Goal: Information Seeking & Learning: Find specific fact

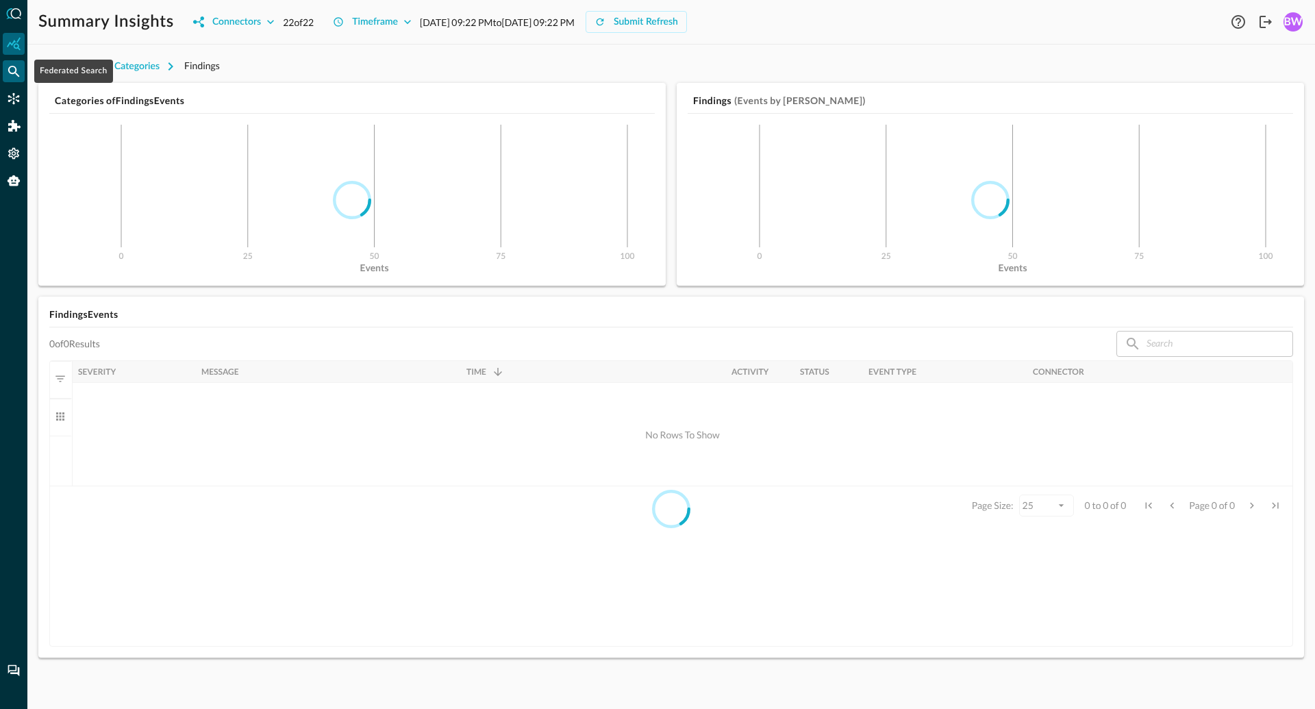
click at [12, 66] on icon "Federated Search" at bounding box center [14, 72] width 12 height 12
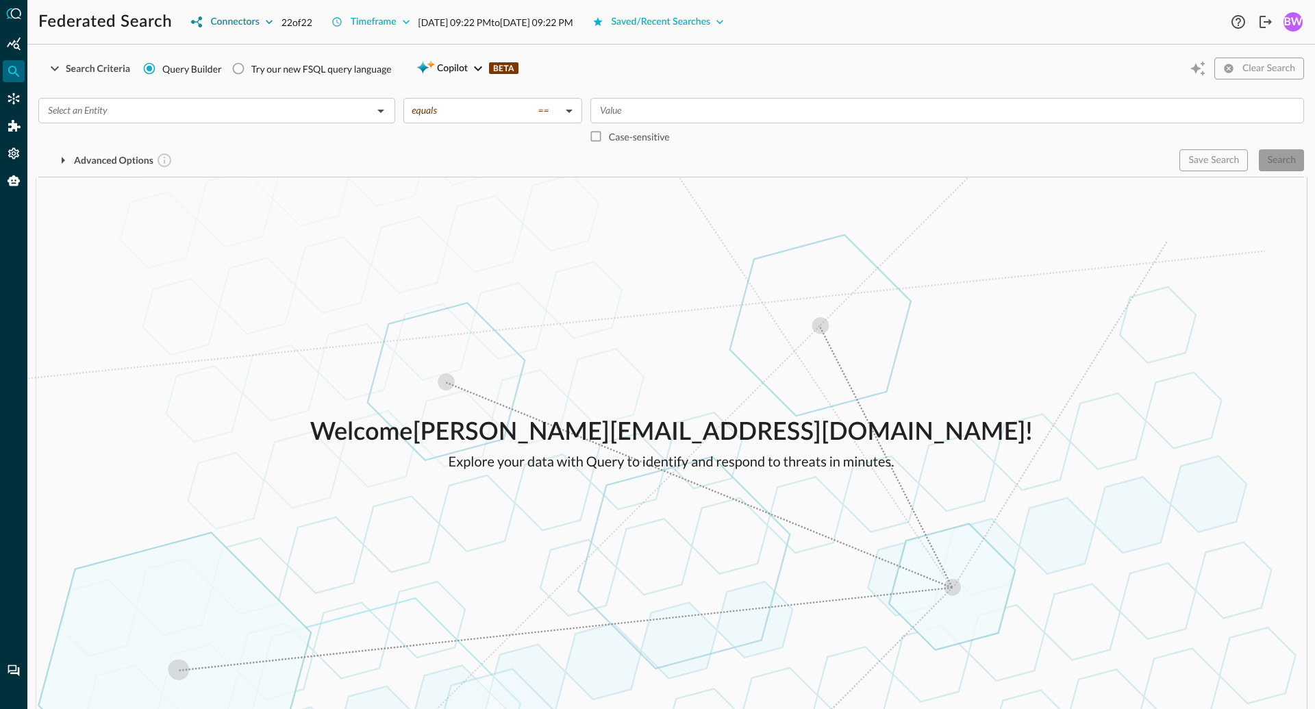
click at [257, 20] on div "Connectors" at bounding box center [234, 22] width 49 height 17
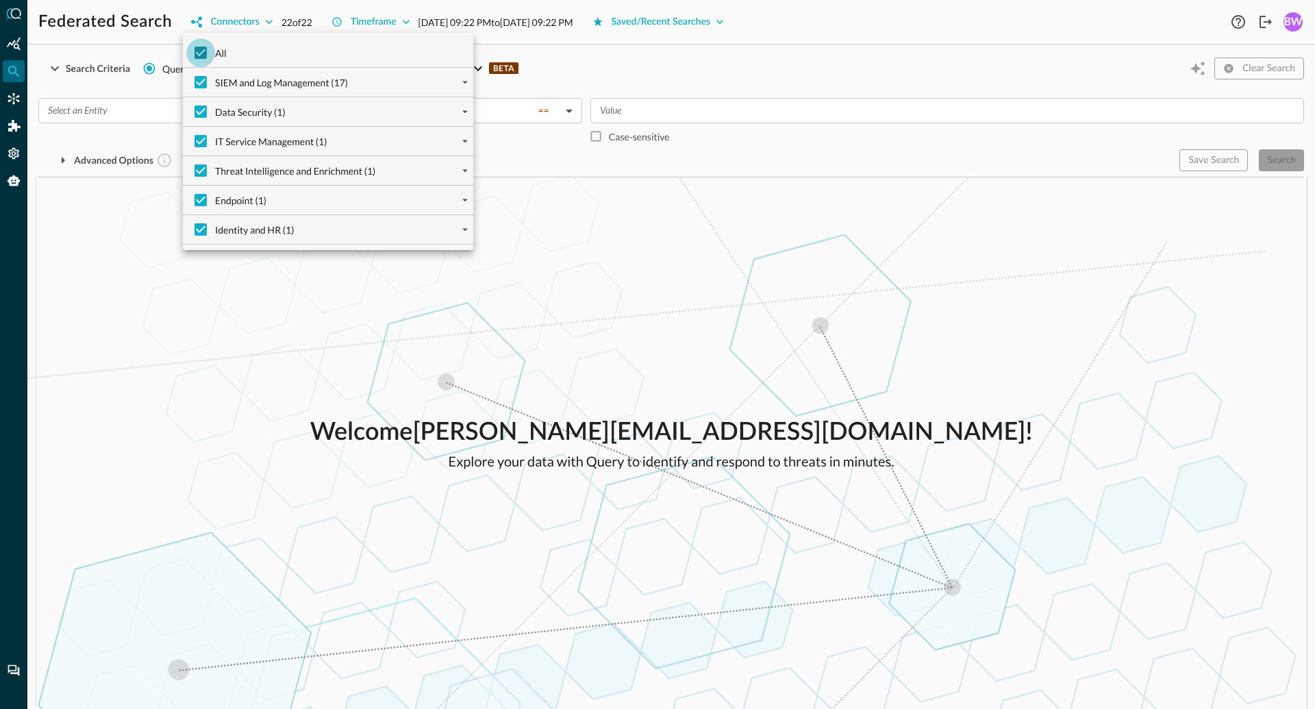
click at [203, 51] on input "All" at bounding box center [200, 52] width 29 height 29
checkbox input "false"
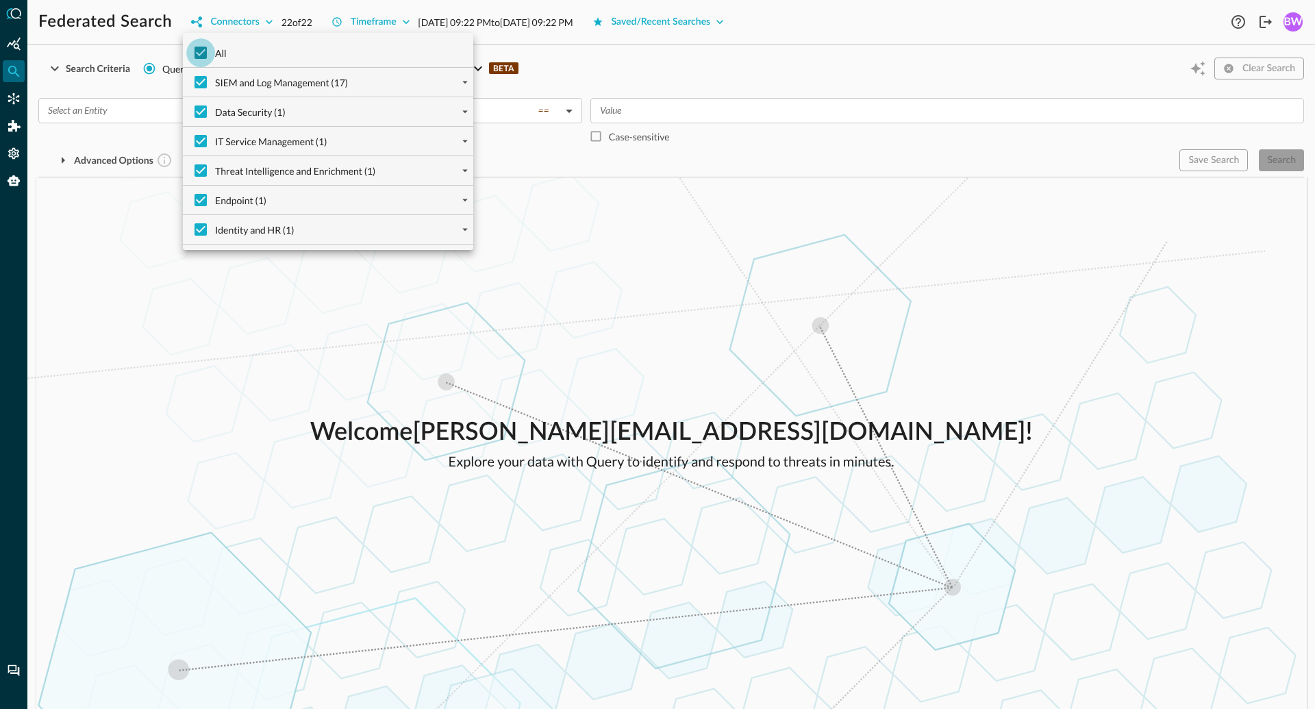
checkbox input "false"
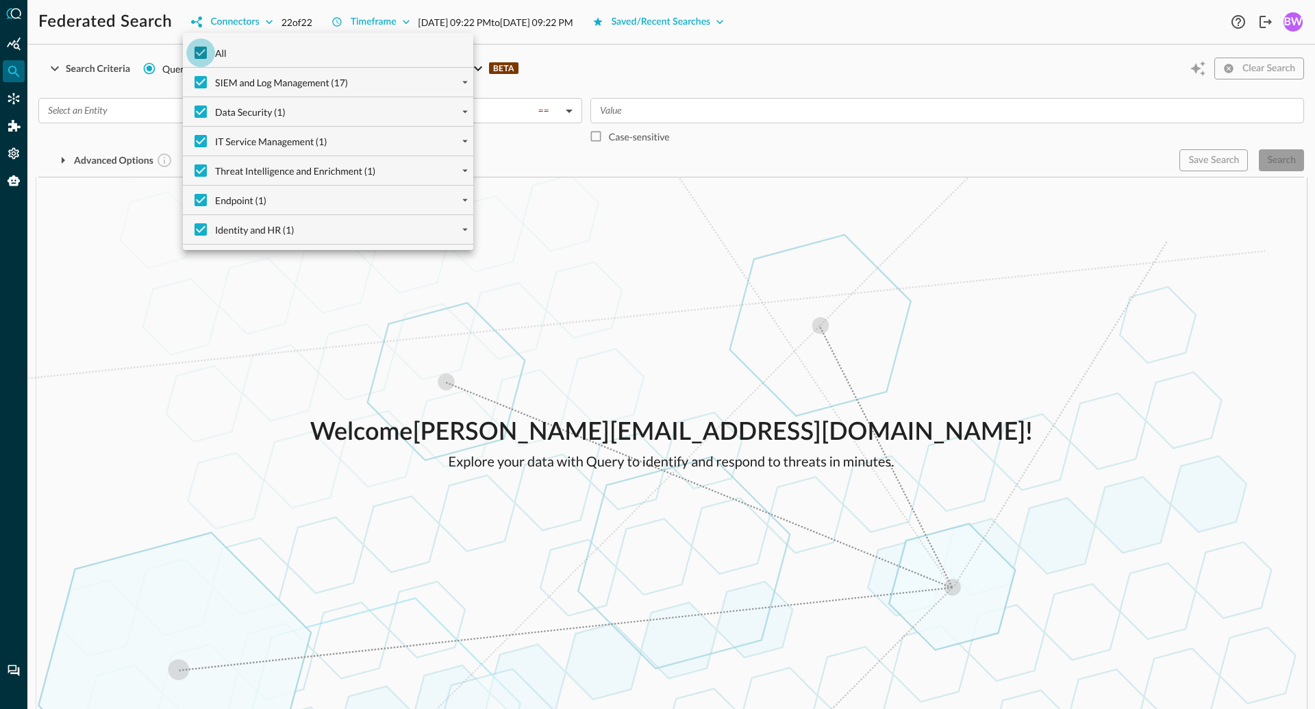
checkbox input "false"
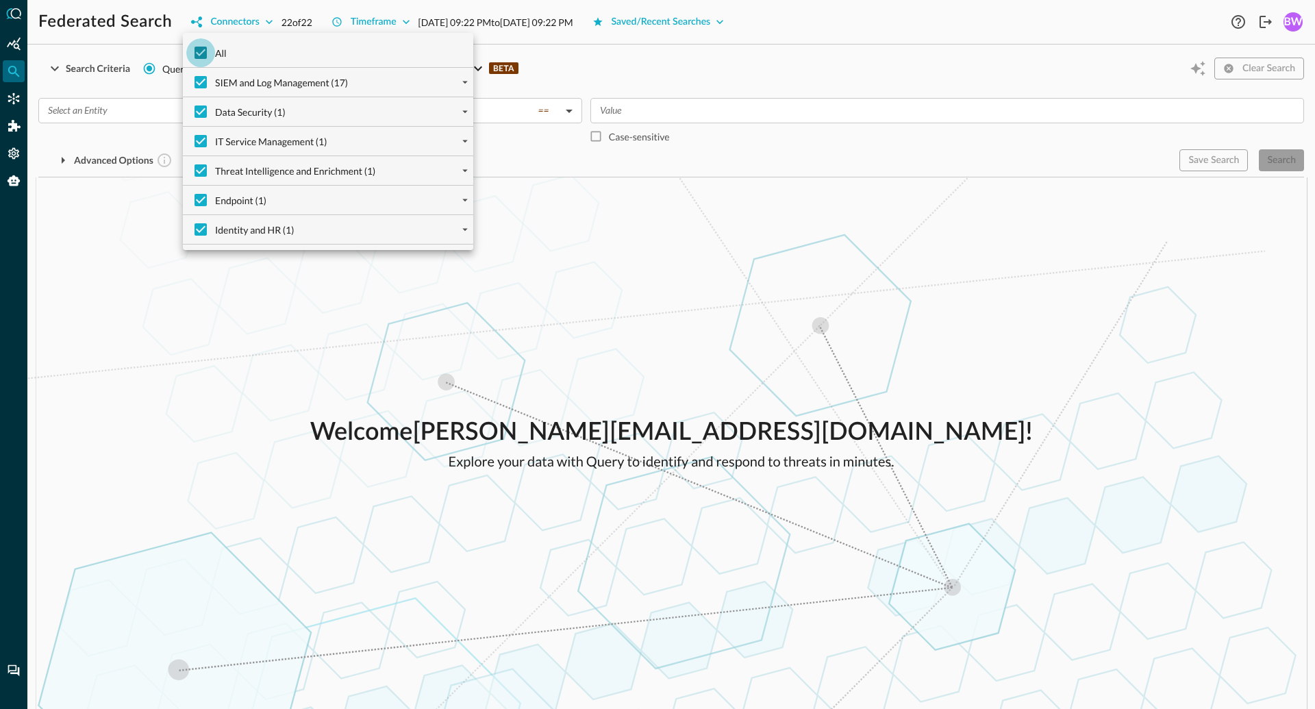
checkbox input "false"
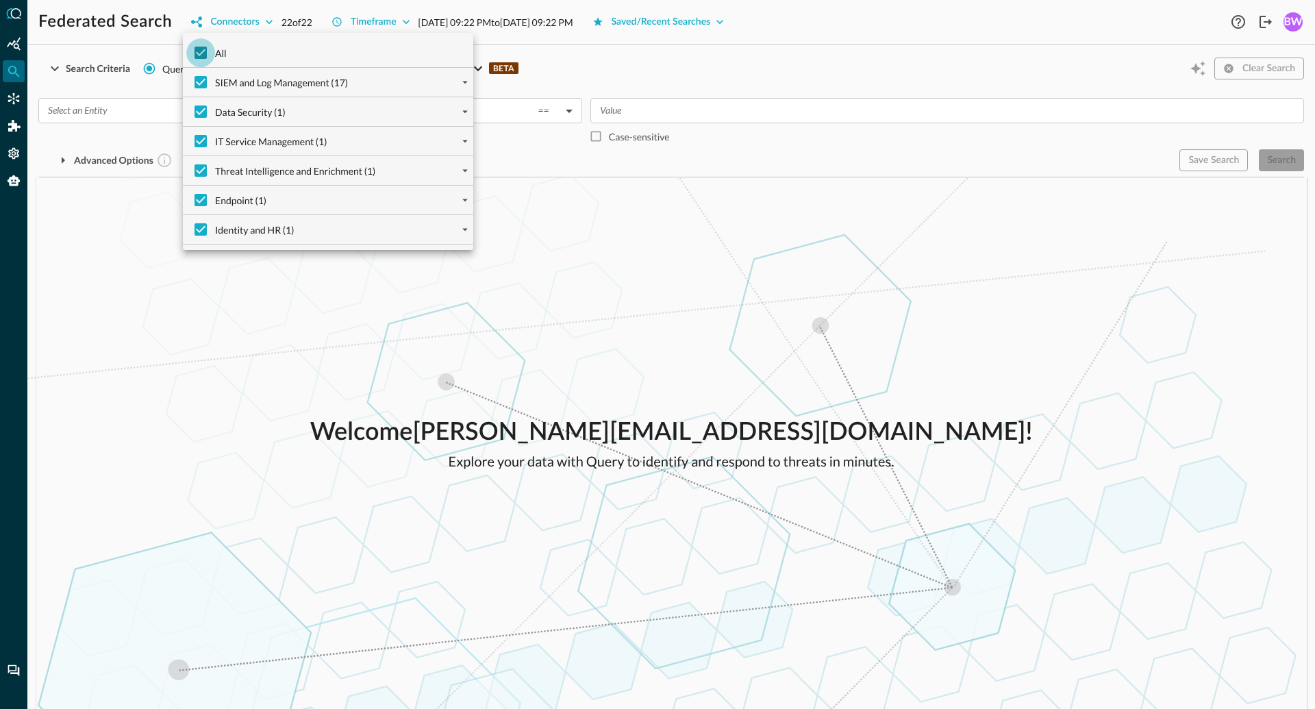
checkbox input "false"
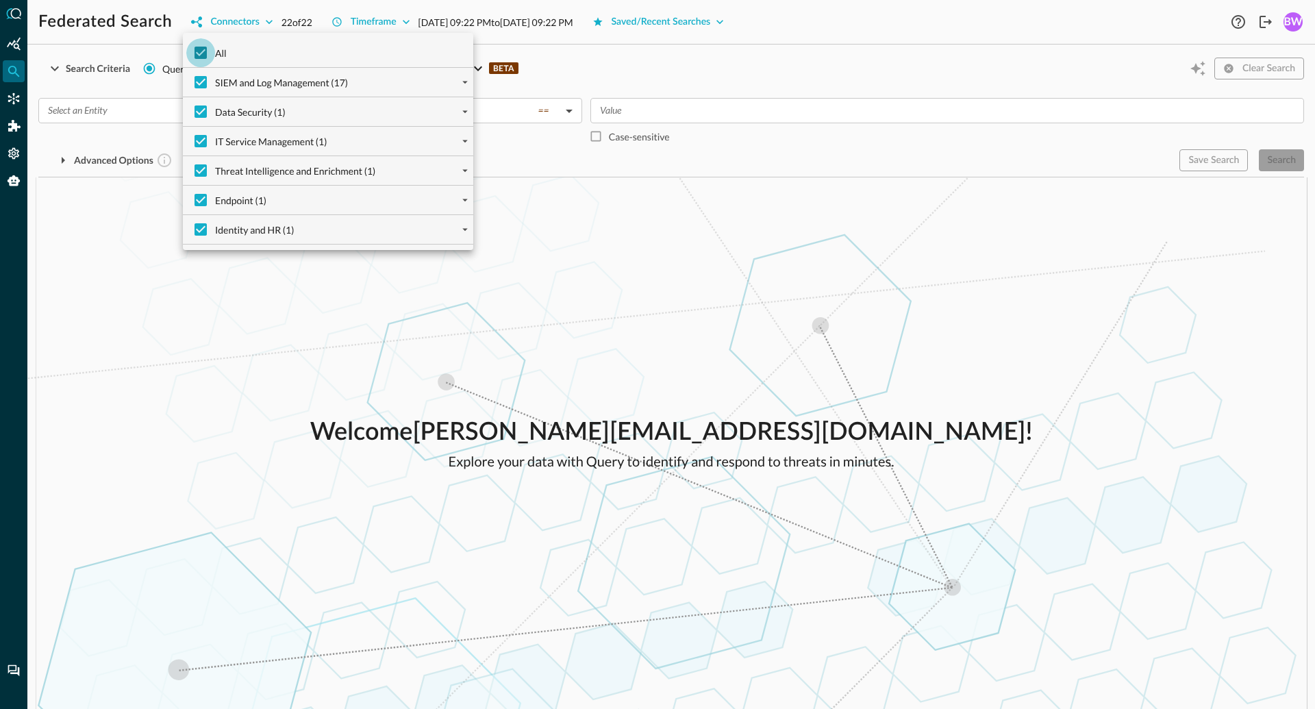
checkbox input "false"
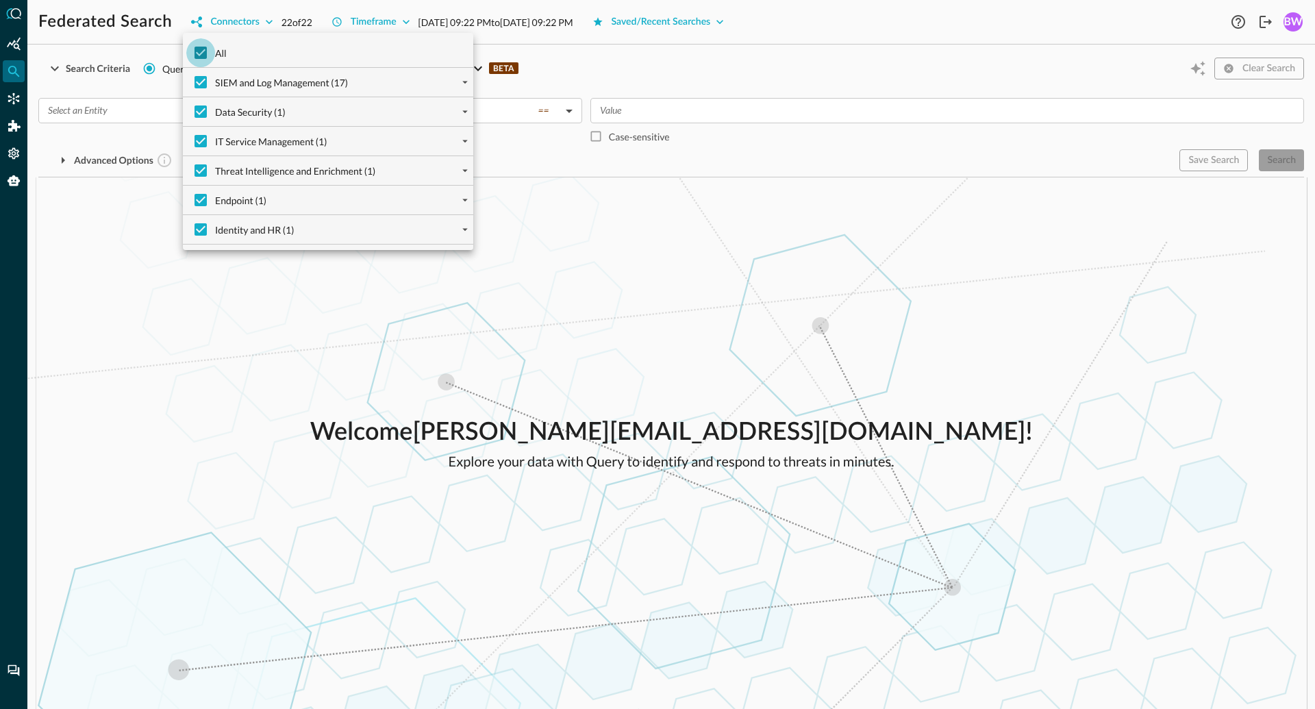
checkbox input "false"
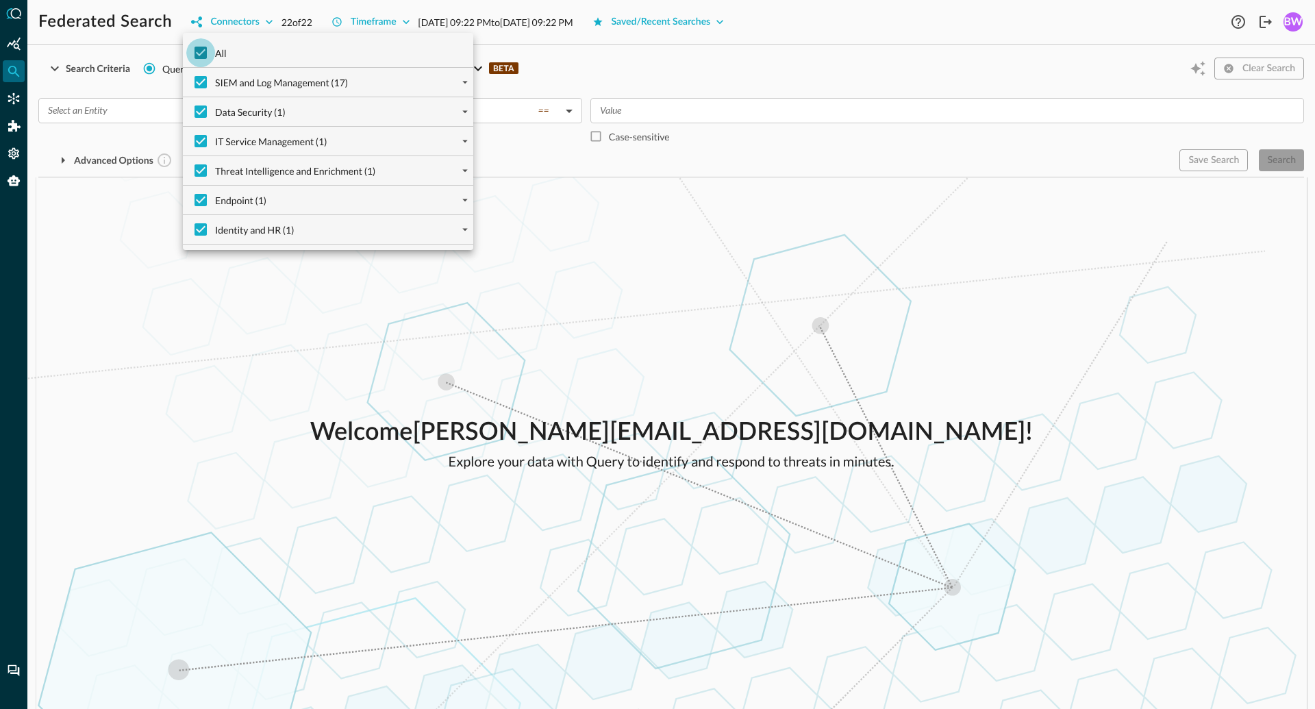
checkbox input "false"
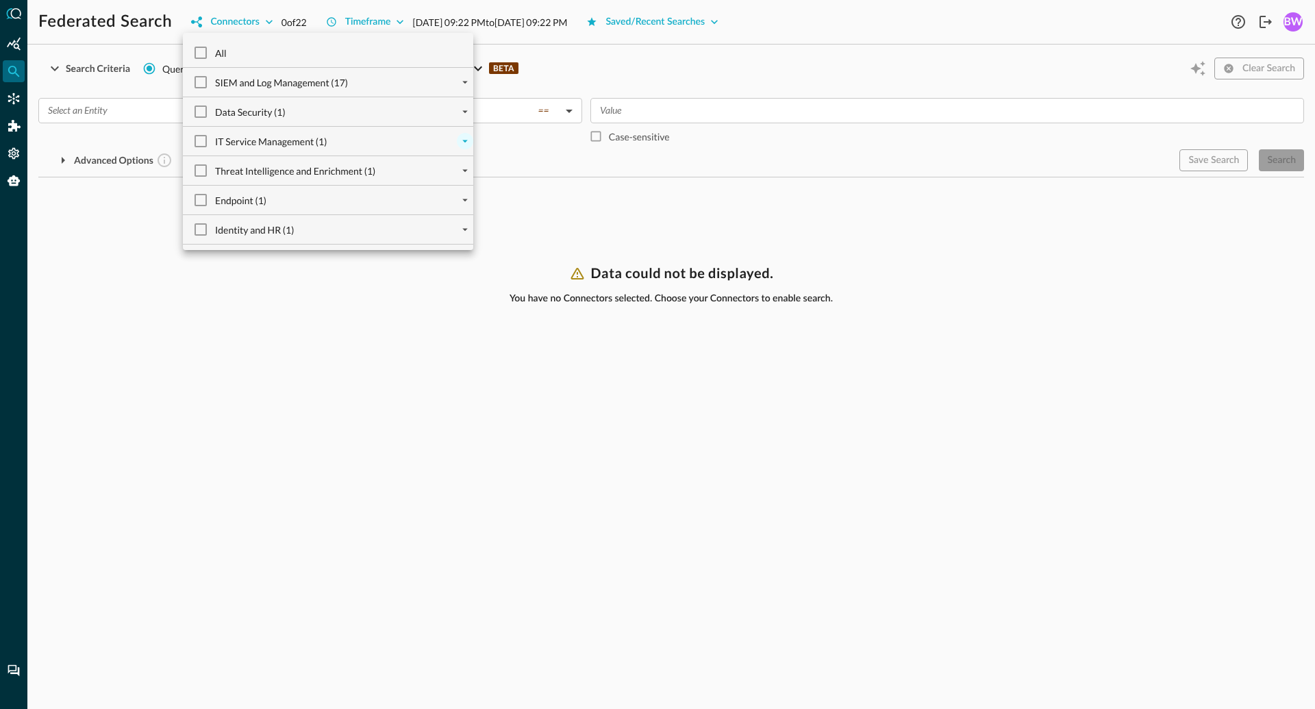
click at [468, 137] on icon "expand" at bounding box center [465, 141] width 12 height 12
click at [201, 140] on input "IT Service Management (1)" at bounding box center [200, 141] width 29 height 29
checkbox input "true"
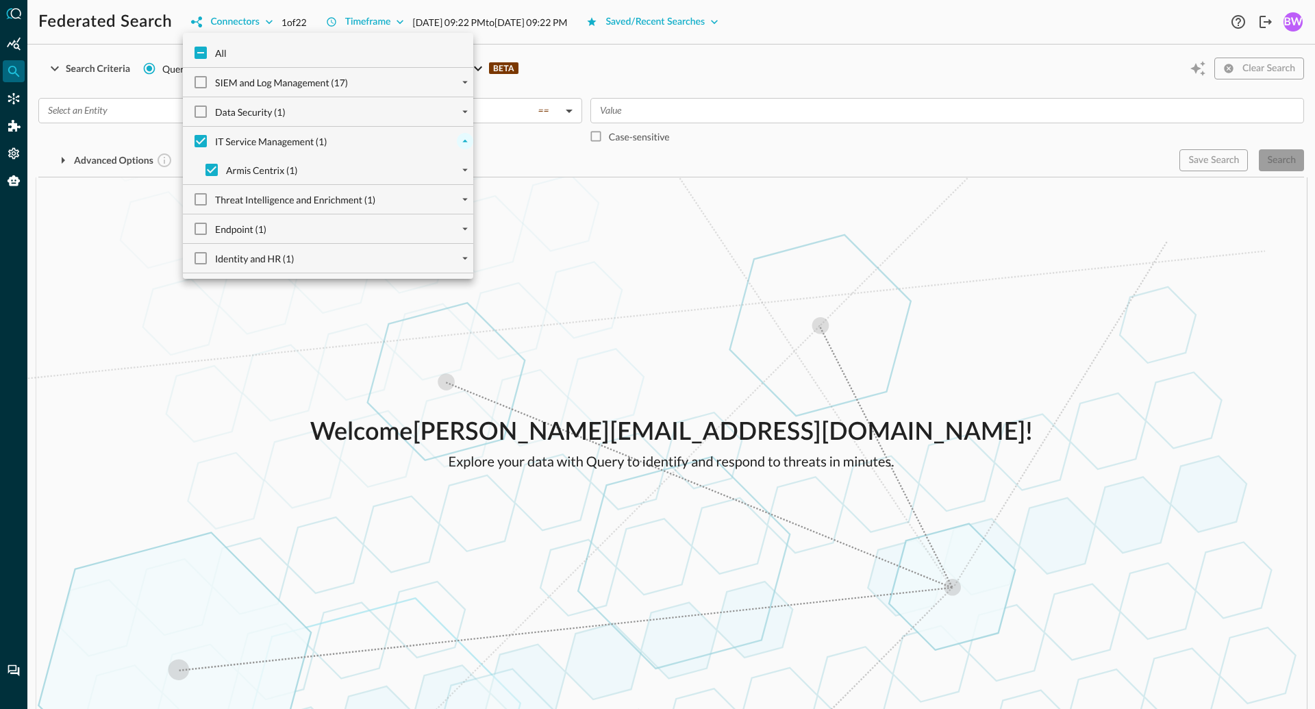
click at [120, 307] on div at bounding box center [657, 354] width 1315 height 709
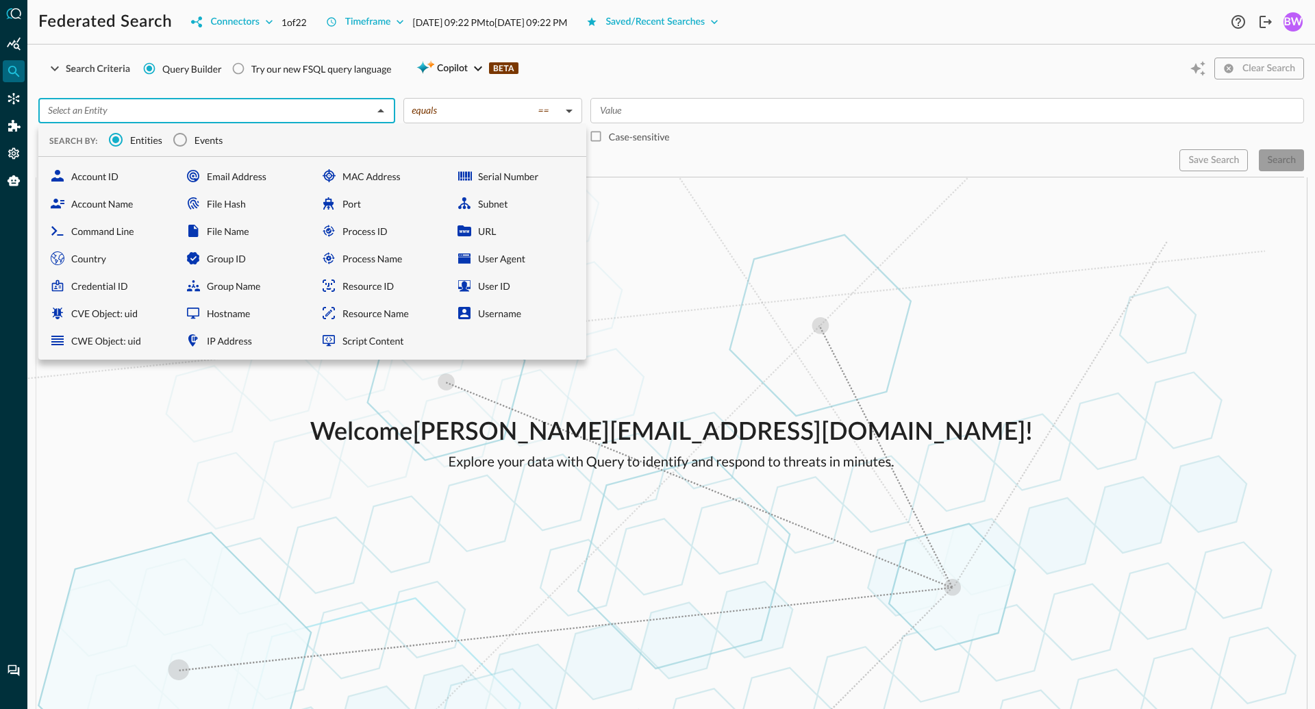
click at [184, 102] on input "text" at bounding box center [205, 110] width 326 height 17
click at [182, 139] on input "Events" at bounding box center [180, 139] width 29 height 29
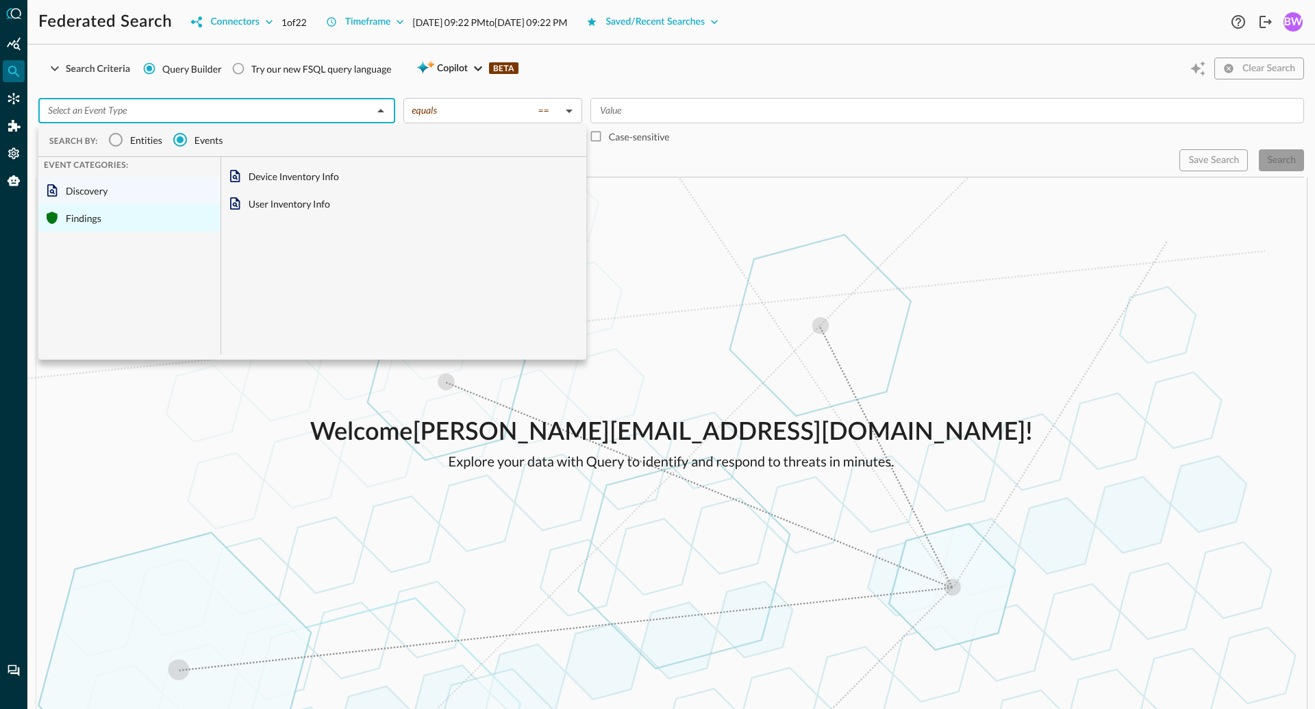
click at [100, 218] on div "Findings" at bounding box center [129, 217] width 182 height 27
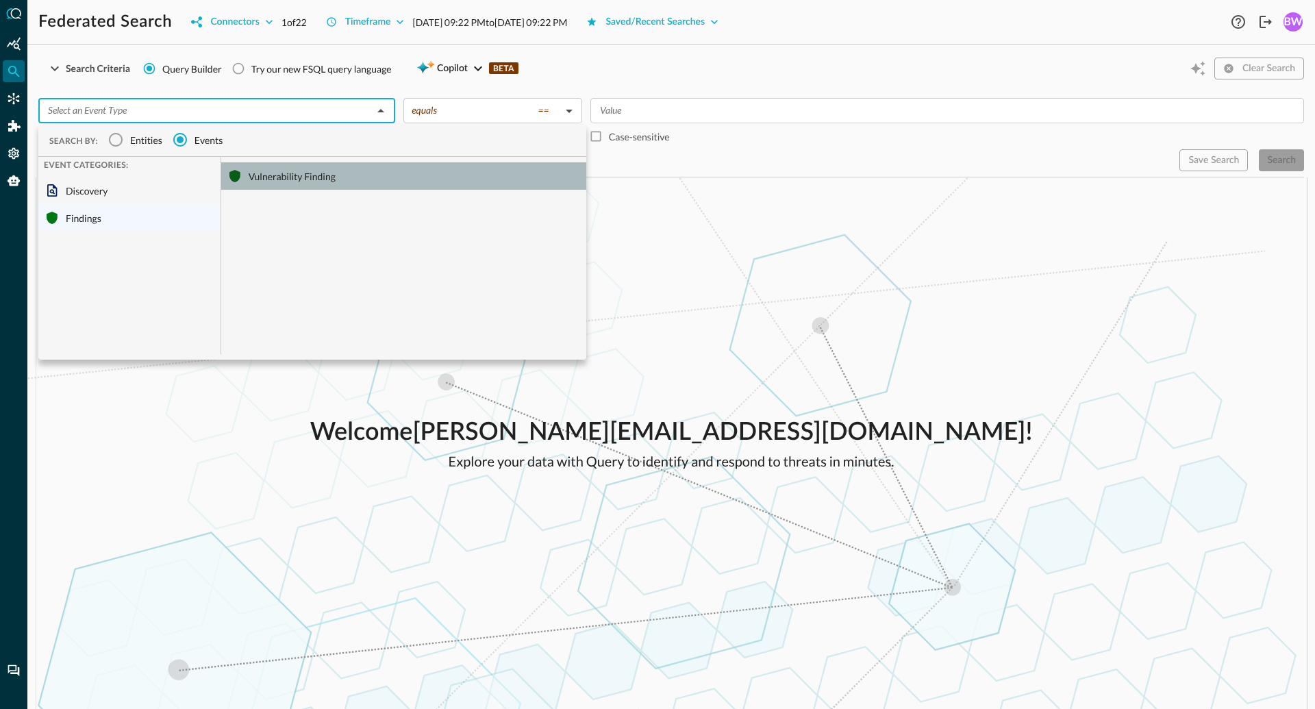
click at [290, 177] on div "Vulnerability Finding" at bounding box center [403, 175] width 365 height 27
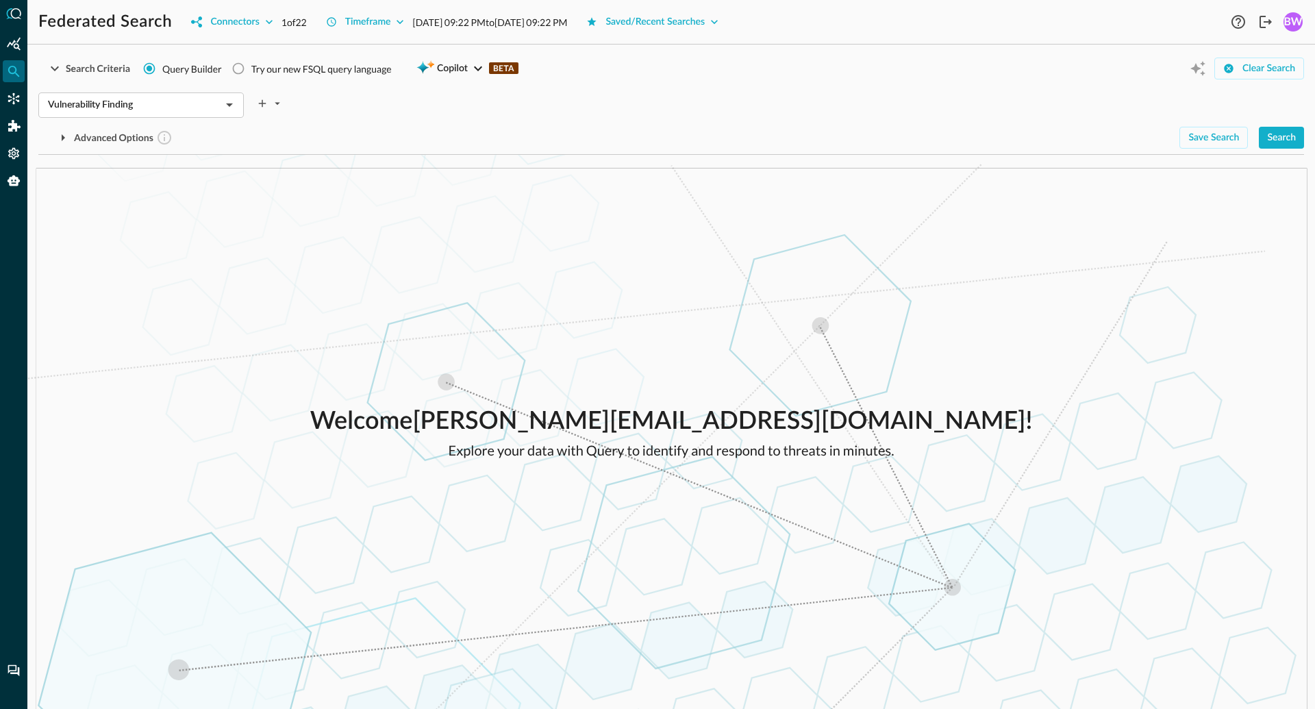
click at [656, 251] on div "Welcome brian.way+sonesta@secdataops.com ! Explore your data with Query to iden…" at bounding box center [670, 432] width 1287 height 554
click at [1292, 136] on div "Search" at bounding box center [1281, 137] width 29 height 17
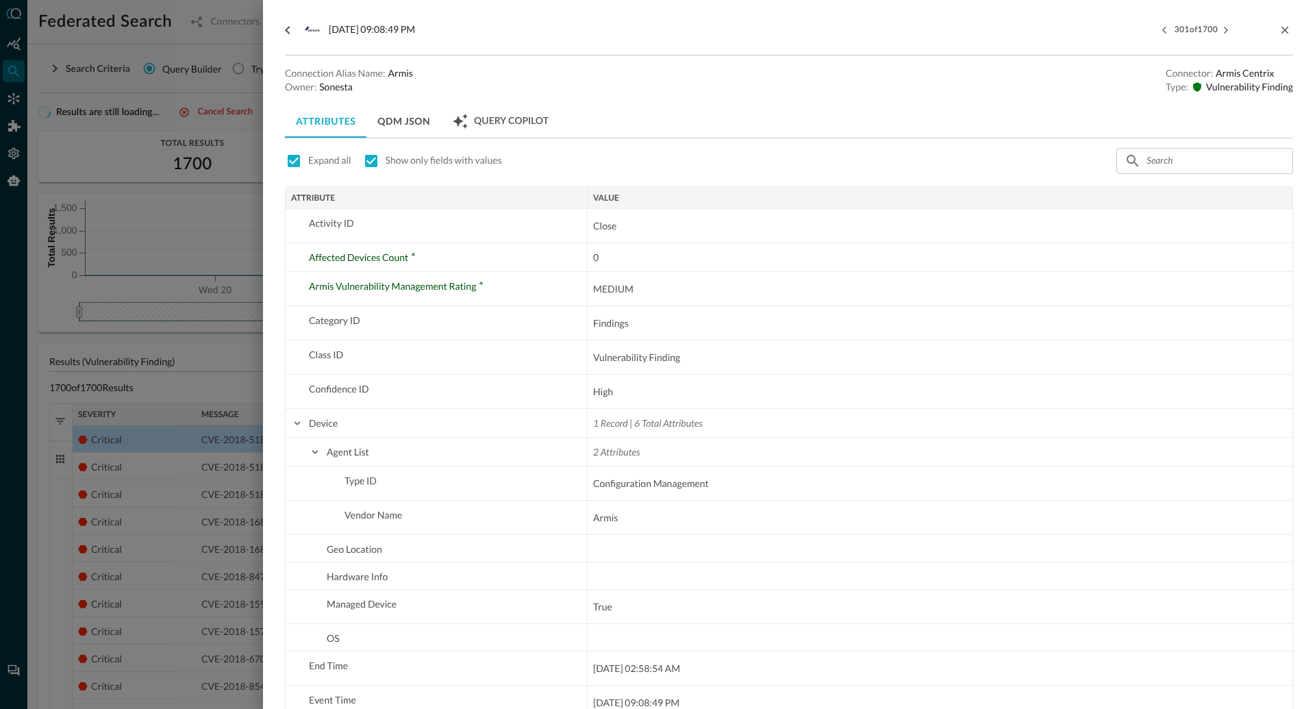
click at [194, 568] on div at bounding box center [657, 354] width 1315 height 709
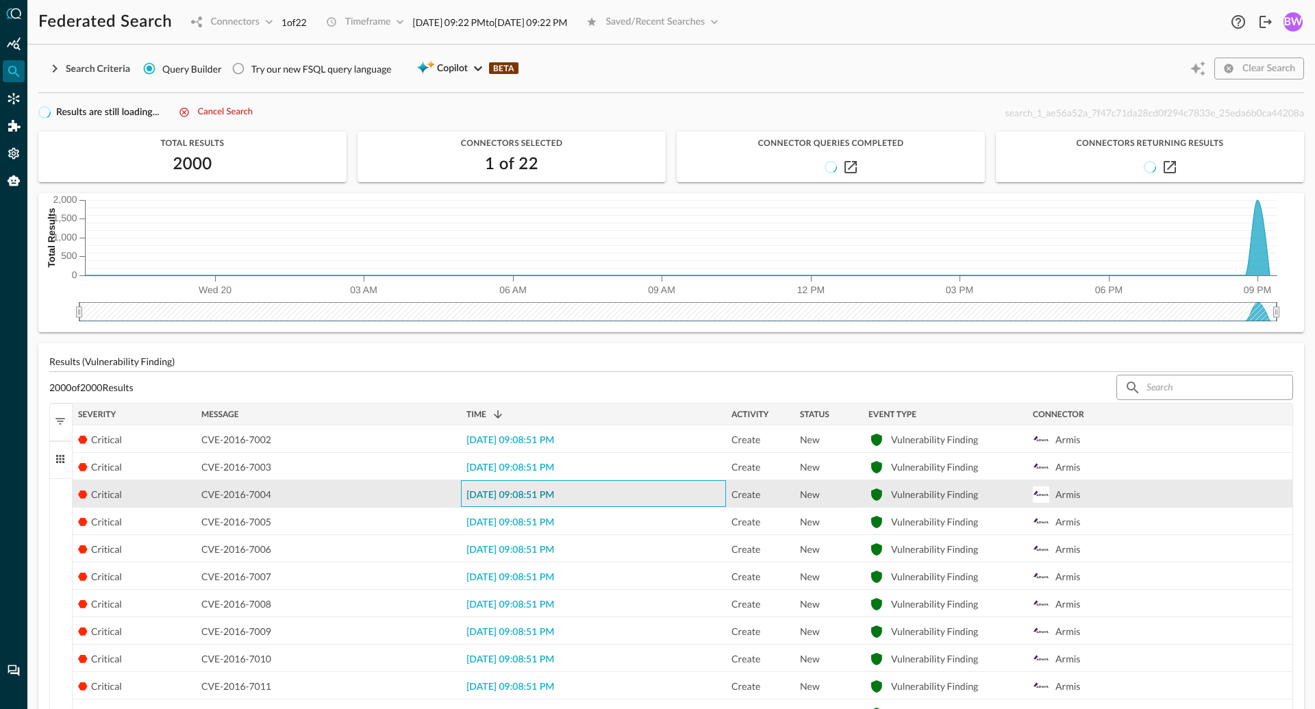
click at [493, 496] on span "2025-08-20 09:08:51 PM" at bounding box center [510, 495] width 88 height 10
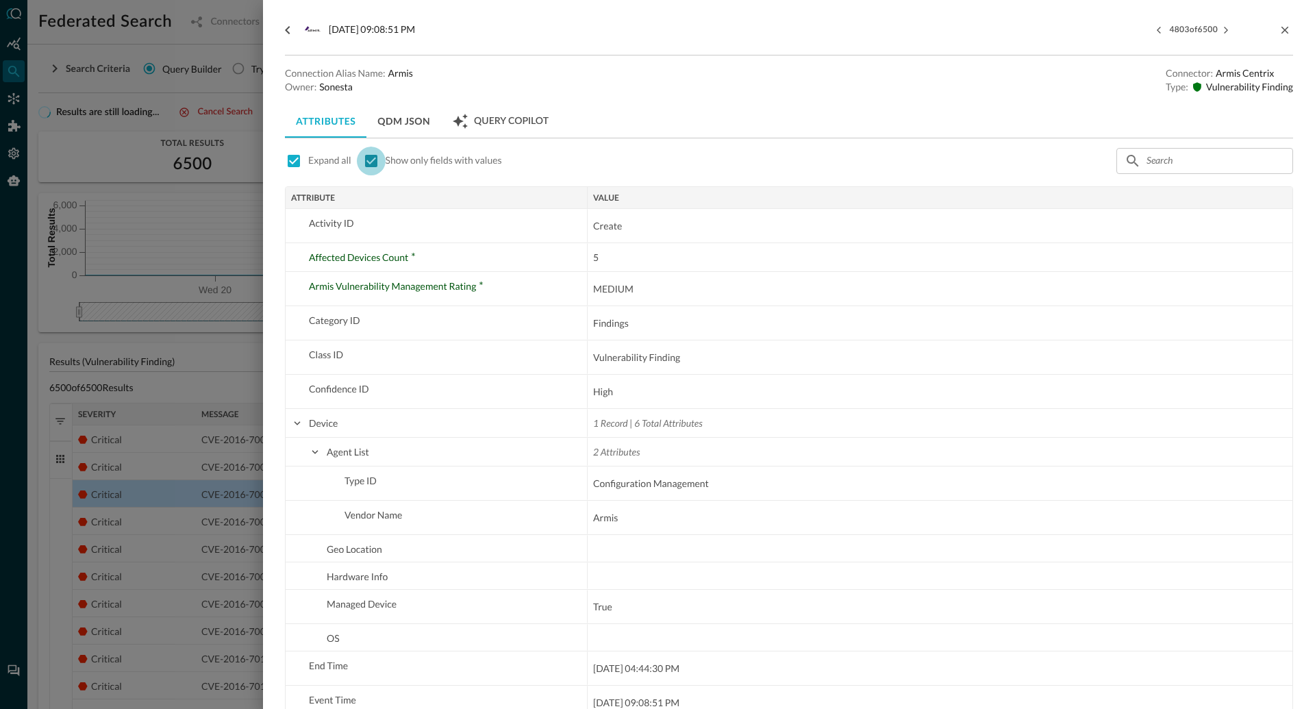
click at [374, 162] on input "checkbox" at bounding box center [371, 161] width 29 height 29
checkbox input "false"
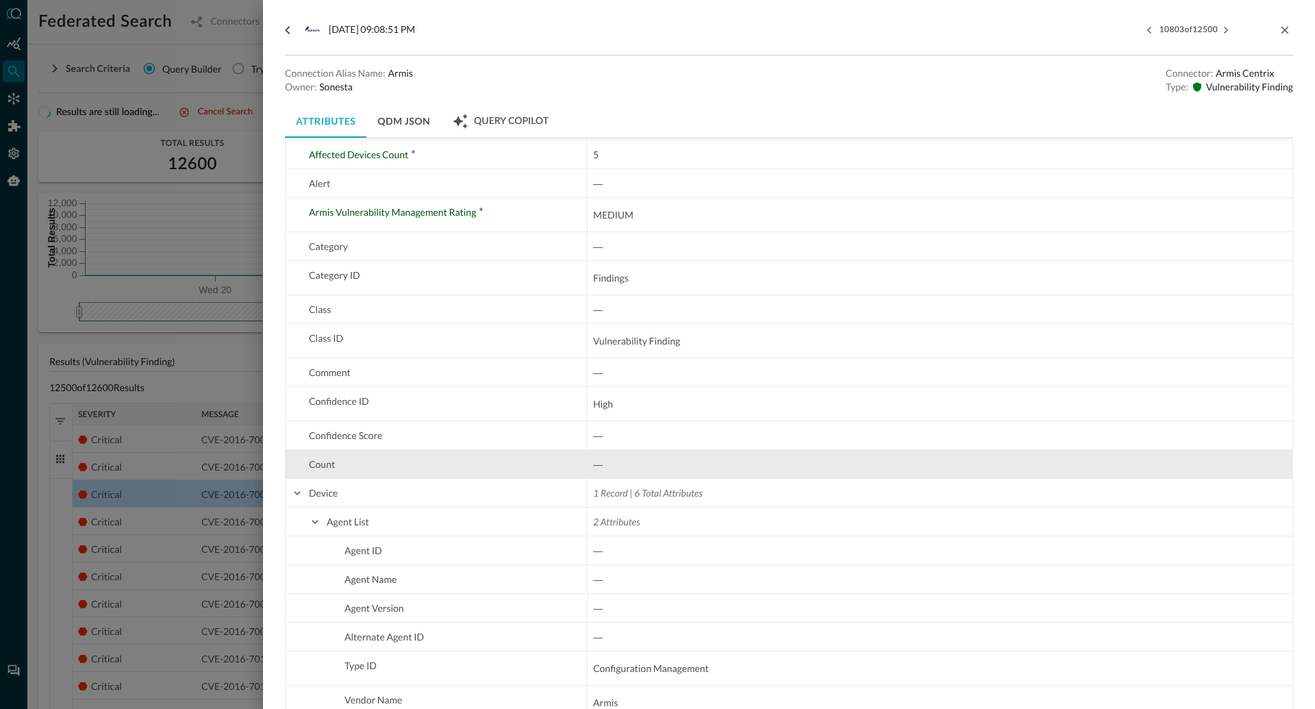
scroll to position [164, 0]
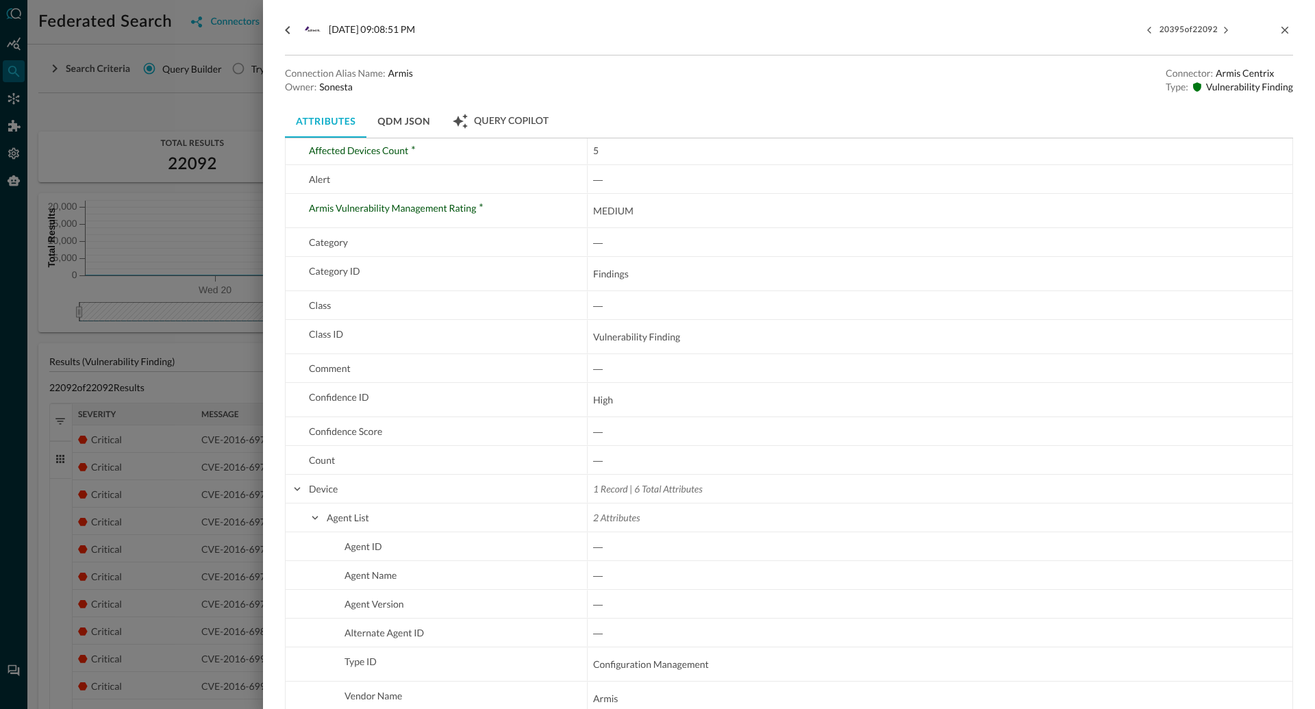
click at [108, 117] on div at bounding box center [657, 354] width 1315 height 709
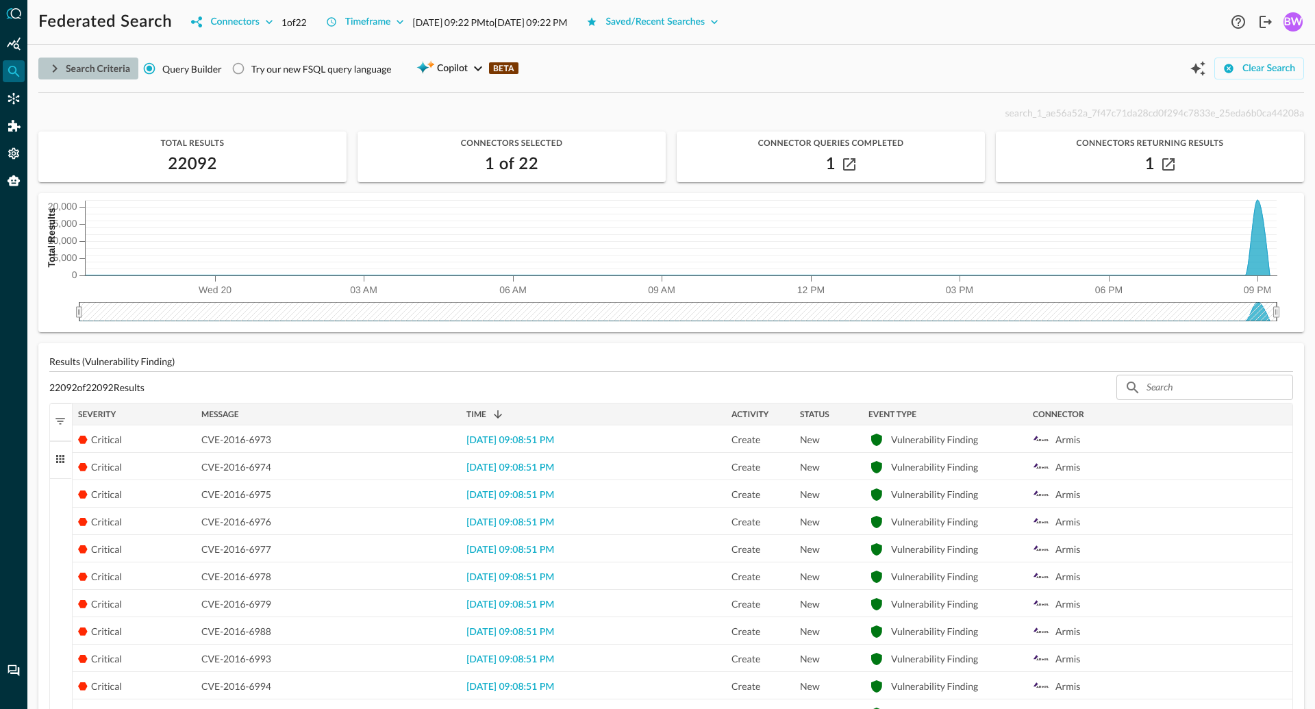
click at [56, 68] on icon "button" at bounding box center [55, 68] width 5 height 8
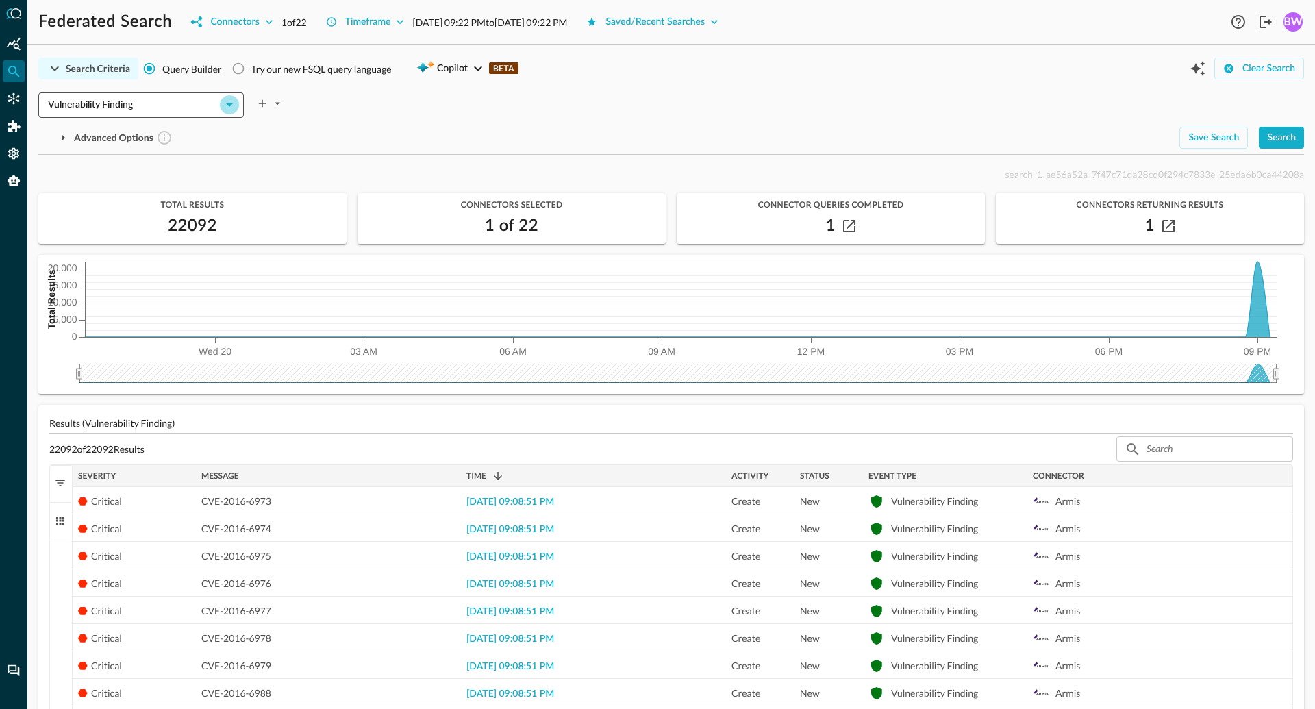
click at [231, 103] on icon "Open" at bounding box center [229, 104] width 7 height 3
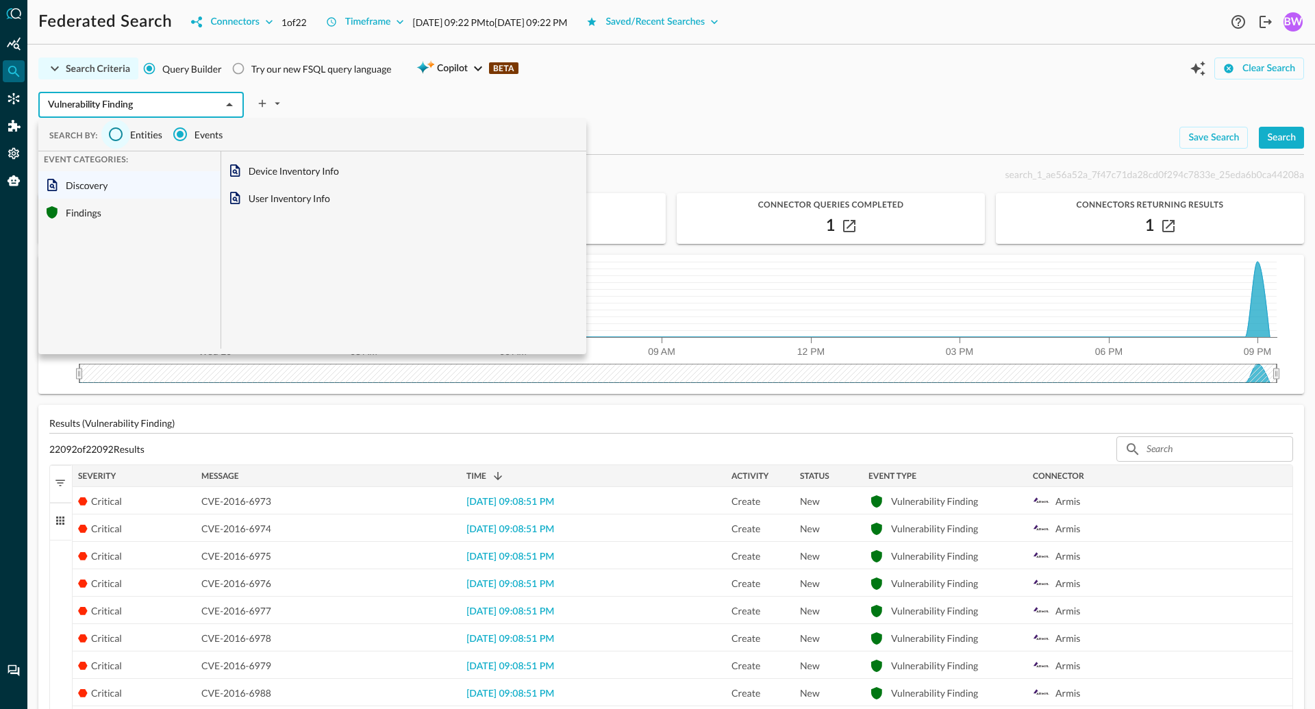
click at [117, 132] on input "Entities" at bounding box center [115, 134] width 29 height 29
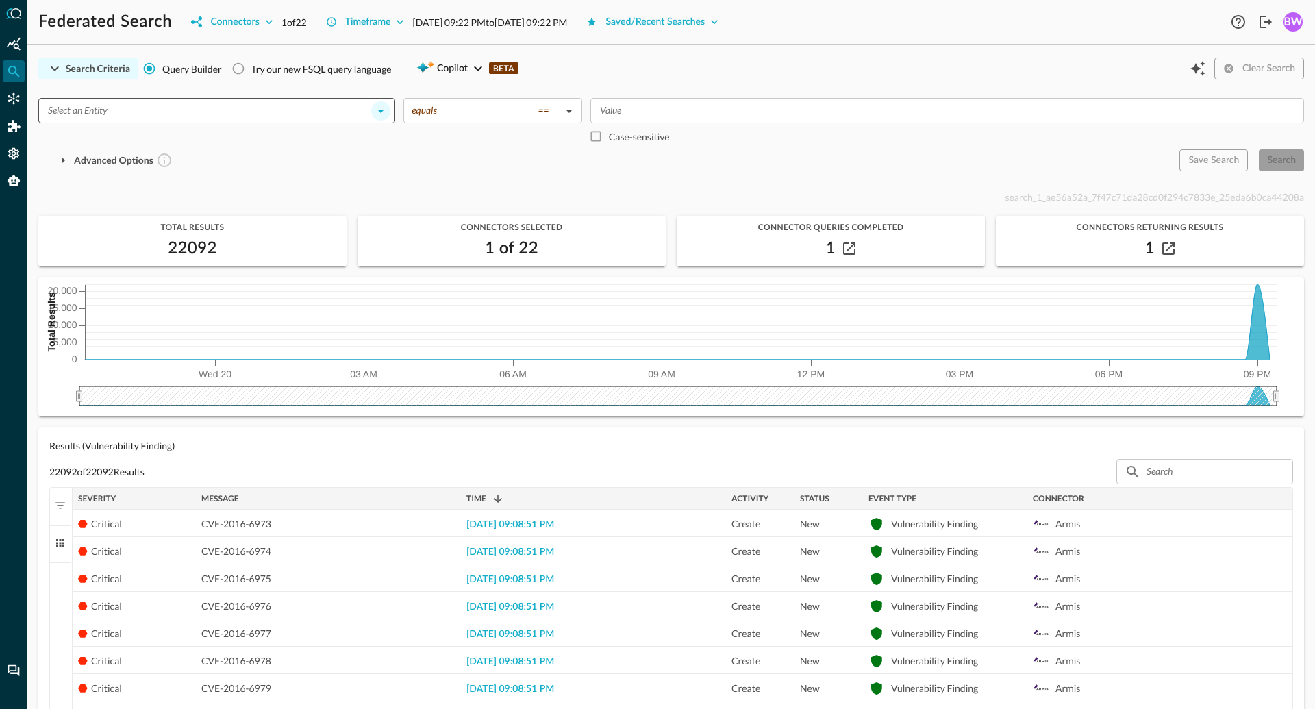
click at [378, 110] on icon "Open" at bounding box center [381, 111] width 16 height 16
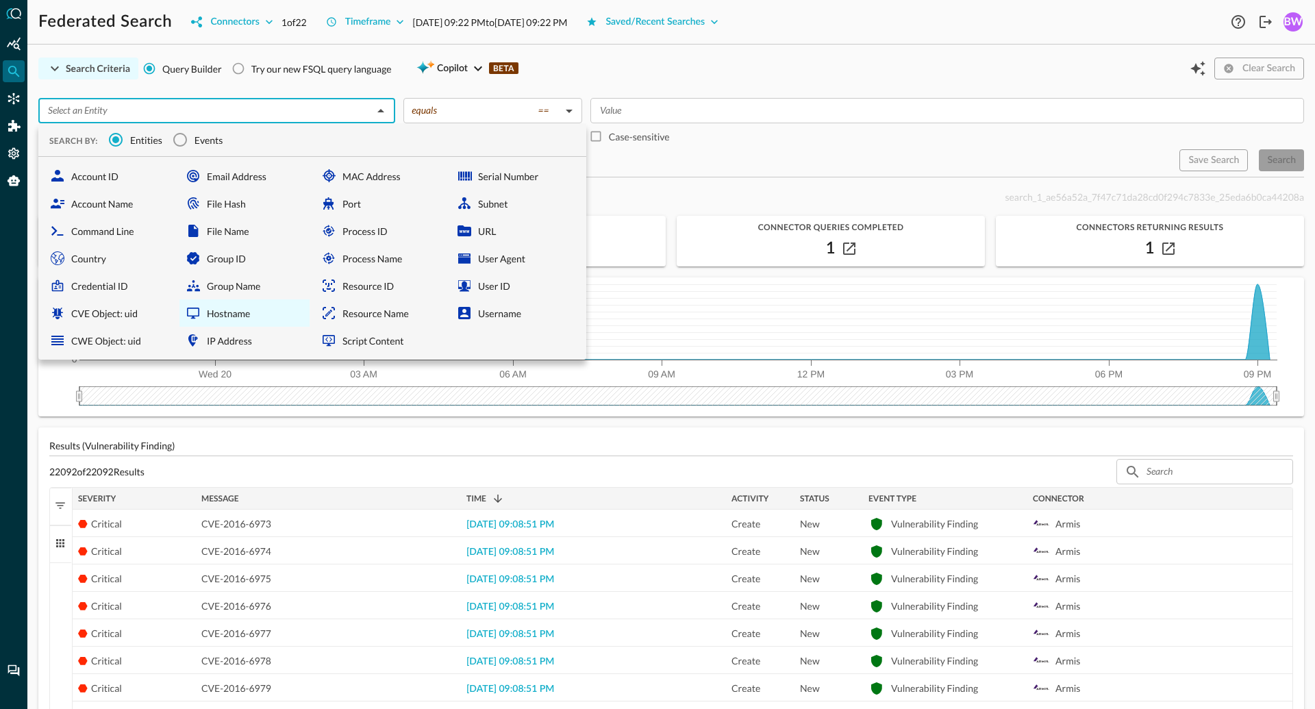
click at [219, 312] on div "Hostname" at bounding box center [244, 312] width 130 height 27
type input "Hostname"
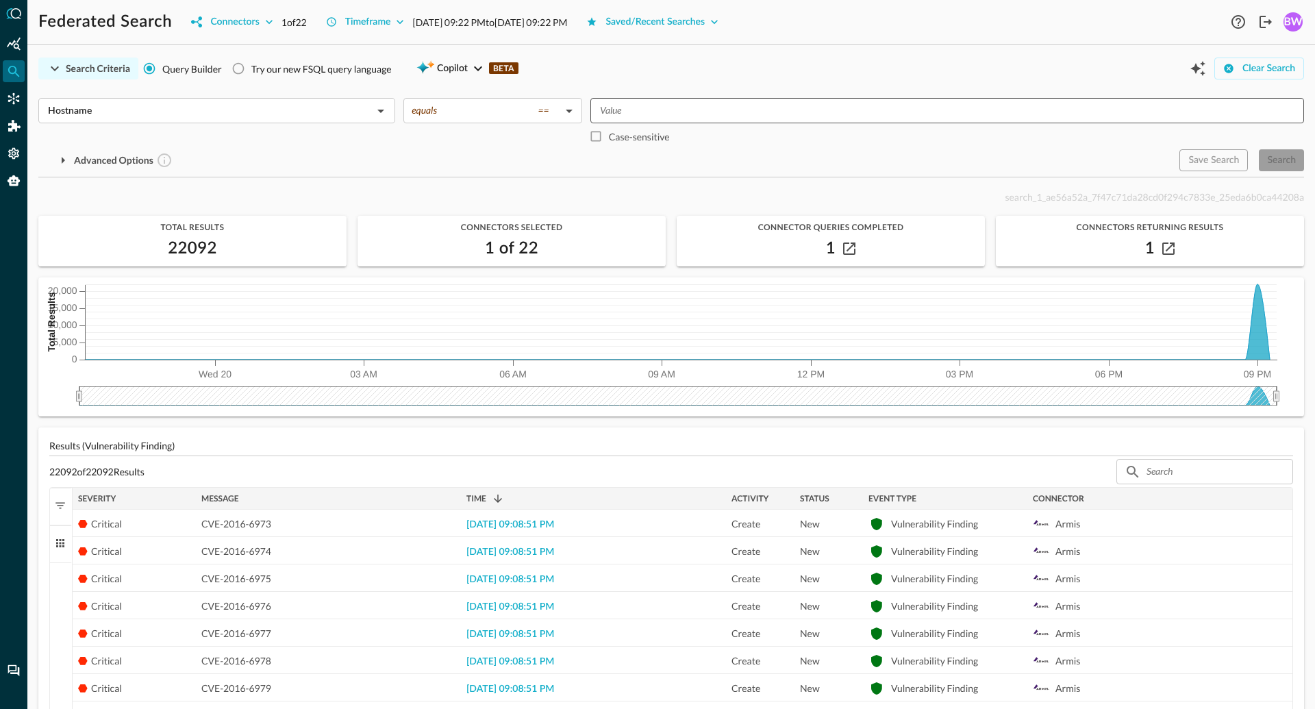
click at [622, 110] on input "Value" at bounding box center [945, 110] width 703 height 17
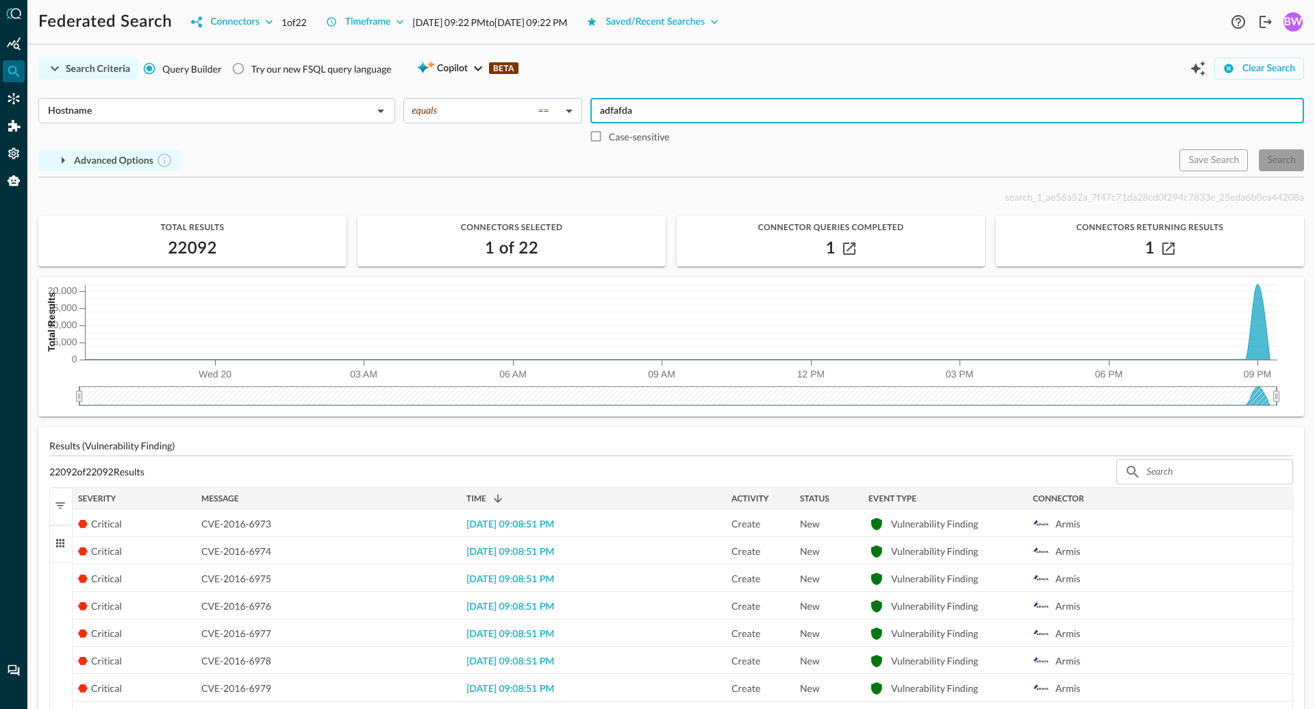
type input "adfafda"
click at [58, 162] on icon "button" at bounding box center [63, 160] width 16 height 16
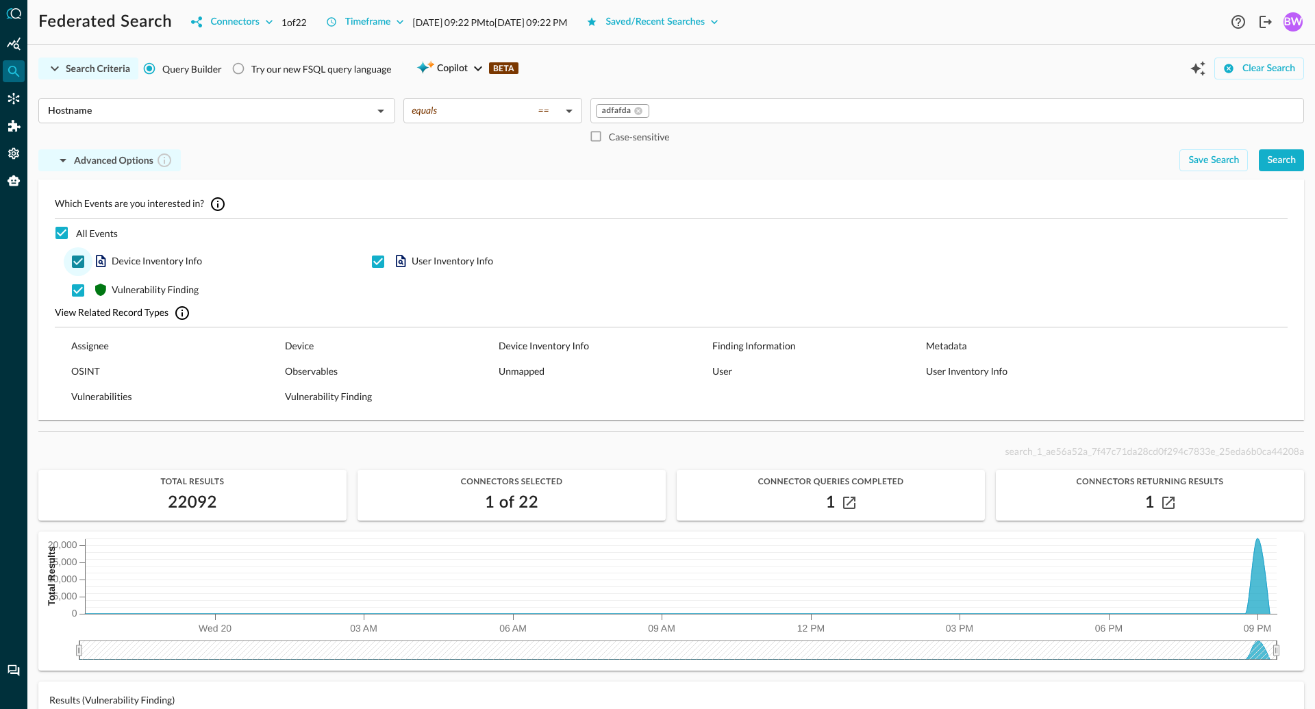
click at [76, 259] on input "Device Inventory Info" at bounding box center [78, 261] width 29 height 29
checkbox input "false"
click at [377, 262] on input "User Inventory Info" at bounding box center [378, 261] width 29 height 29
checkbox input "false"
